Goal: Communication & Community: Ask a question

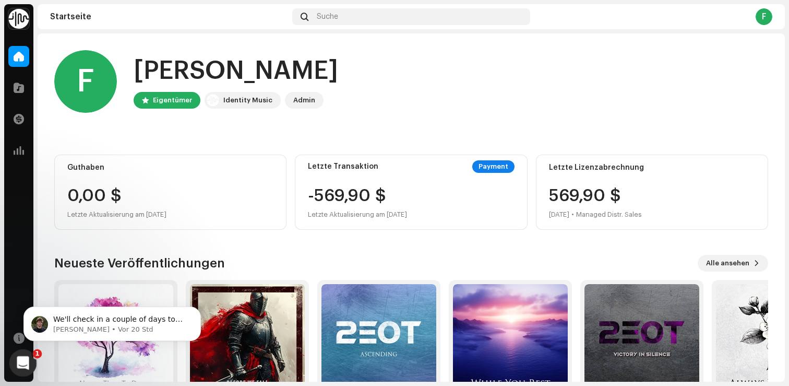
click at [28, 363] on icon "Intercom-Nachrichtendienst öffnen" at bounding box center [21, 361] width 17 height 17
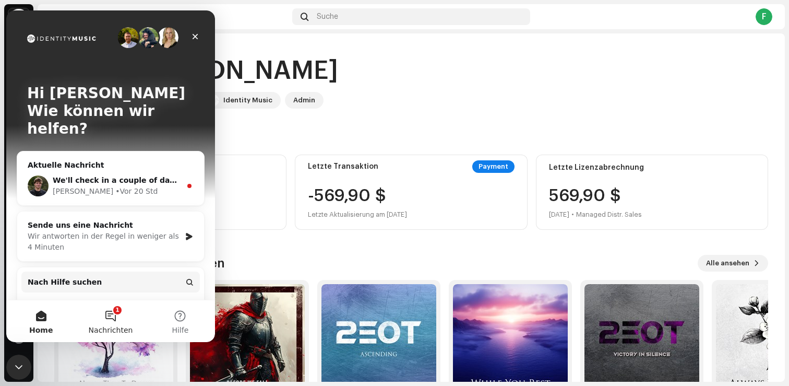
click at [116, 319] on button "1 Nachrichten" at bounding box center [110, 321] width 69 height 42
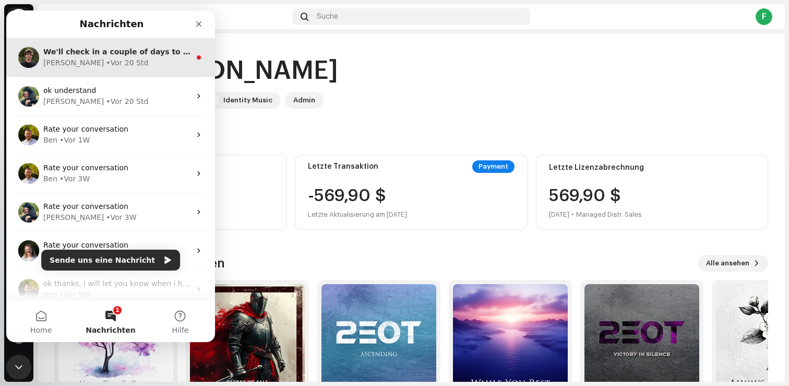
click at [140, 72] on div "We'll check in a couple of days to see if the rights have fully transferred to …" at bounding box center [110, 57] width 209 height 39
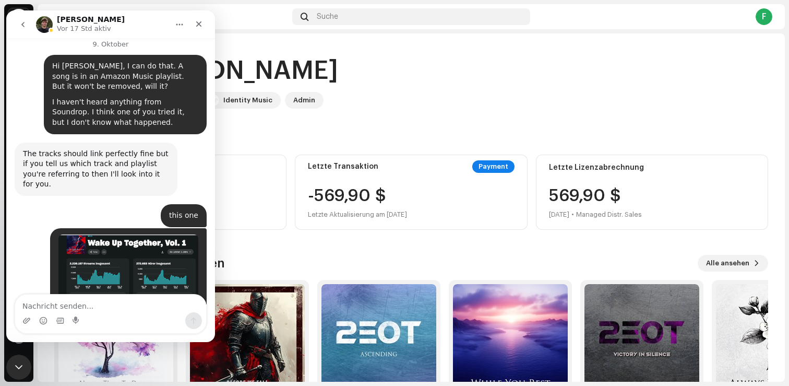
scroll to position [2069, 0]
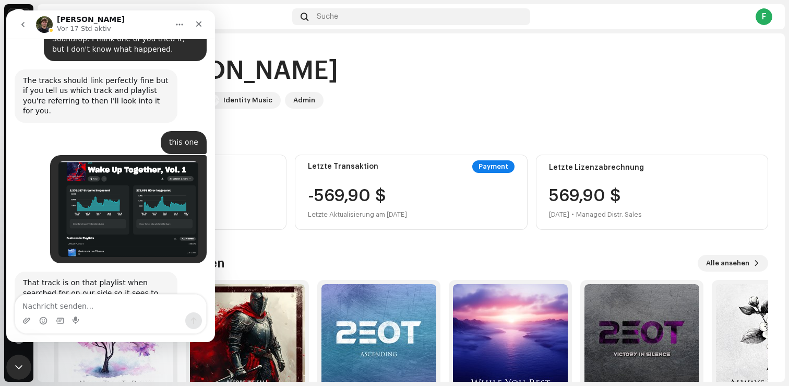
click at [22, 27] on icon "go back" at bounding box center [23, 24] width 8 height 8
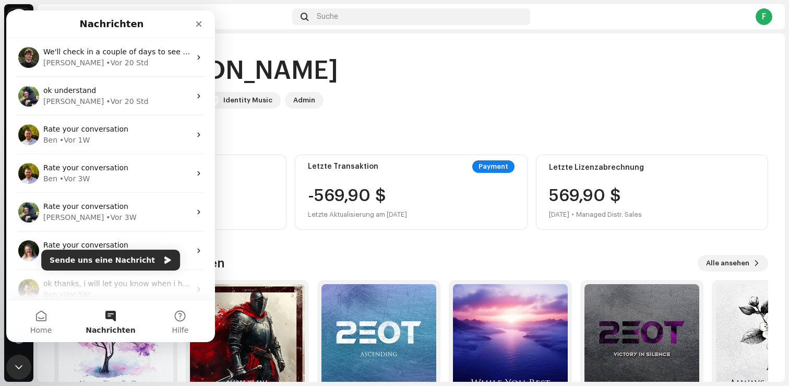
scroll to position [0, 0]
click at [139, 258] on button "Sende uns eine Nachricht" at bounding box center [110, 259] width 139 height 21
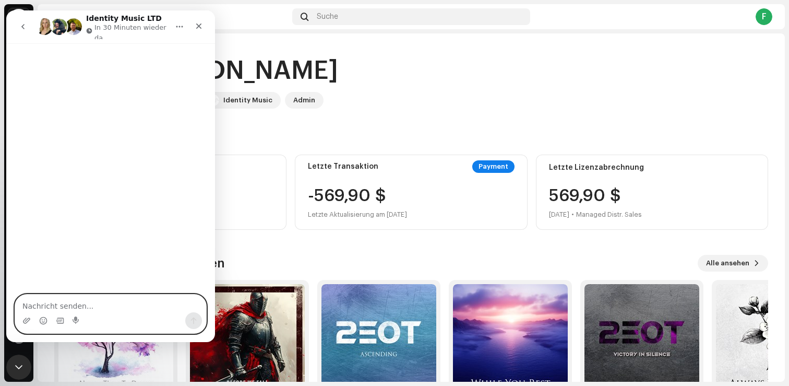
click at [68, 307] on textarea "Nachricht senden..." at bounding box center [110, 303] width 191 height 18
paste textarea "Hi everyone, can I ask you for your honest opinion? Which is better: I pitch my…"
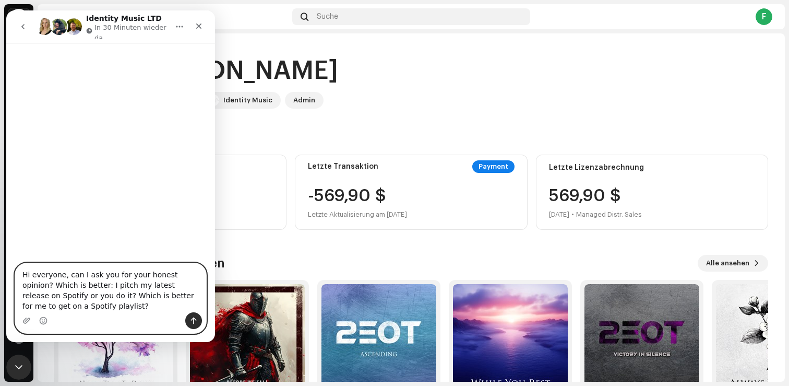
type textarea "Hi everyone, can I ask you for your honest opinion? Which is better: I pitch my…"
click at [197, 313] on button "Sende eine Nachricht…" at bounding box center [193, 320] width 17 height 17
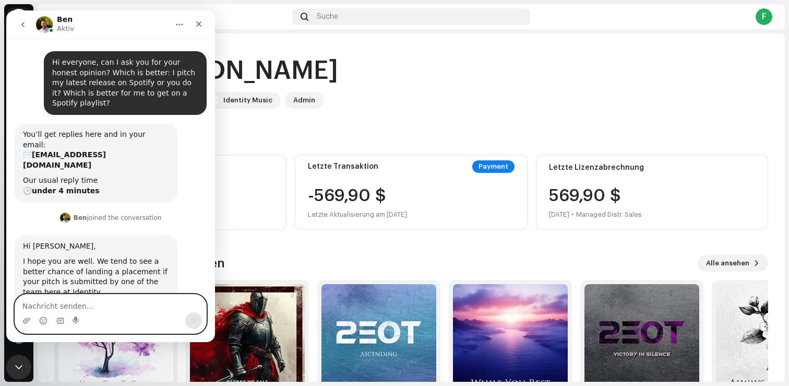
paste textarea "Okay, thank you very much for your answer. Then I have a counter question. You …"
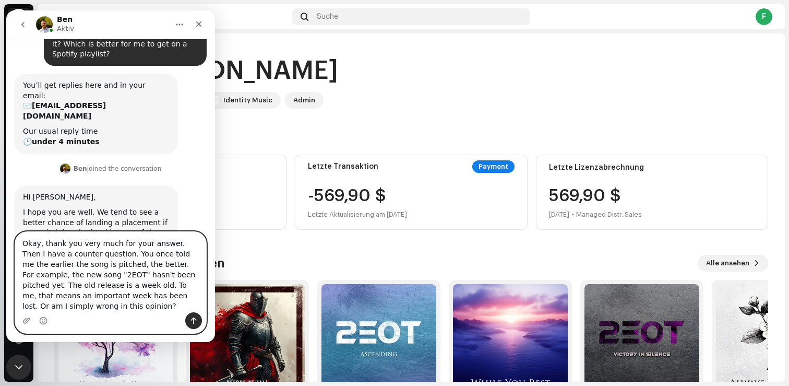
scroll to position [63, 0]
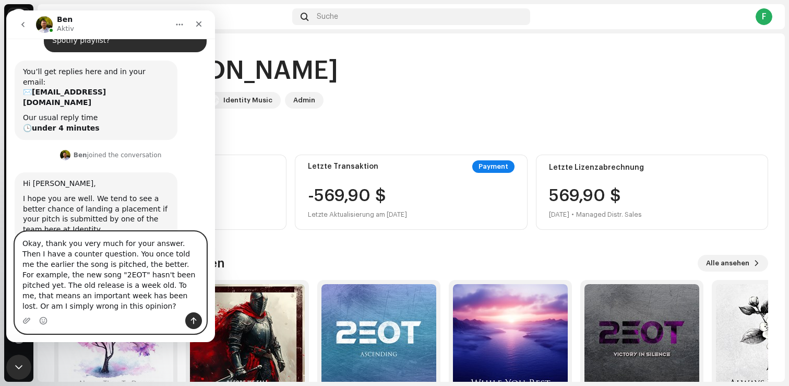
type textarea "Okay, thank you very much for your answer. Then I have a counter question. You …"
click at [192, 316] on icon "Sende eine Nachricht…" at bounding box center [193, 320] width 8 height 8
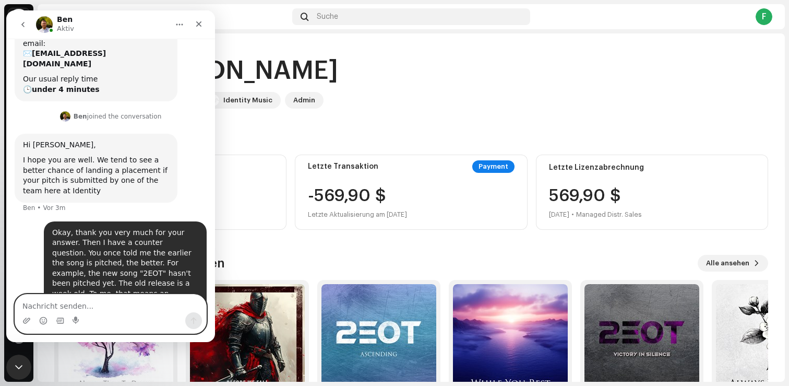
scroll to position [103, 0]
